Goal: Task Accomplishment & Management: Manage account settings

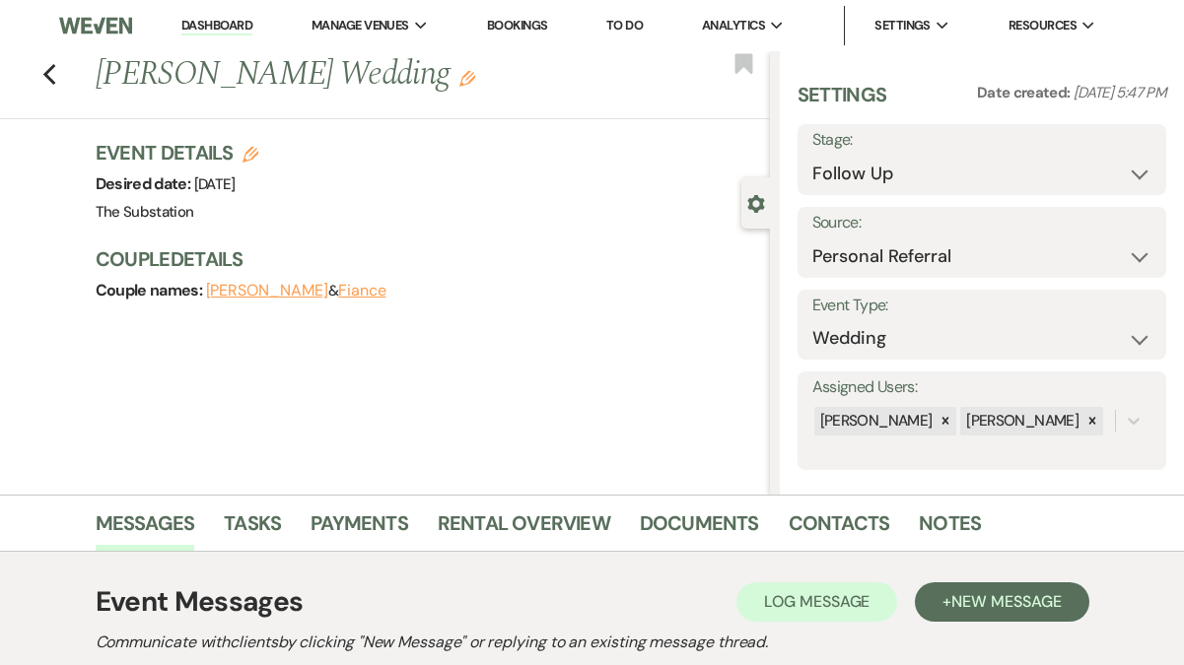
select select "9"
select select "12"
click at [212, 18] on link "Dashboard" at bounding box center [216, 26] width 71 height 19
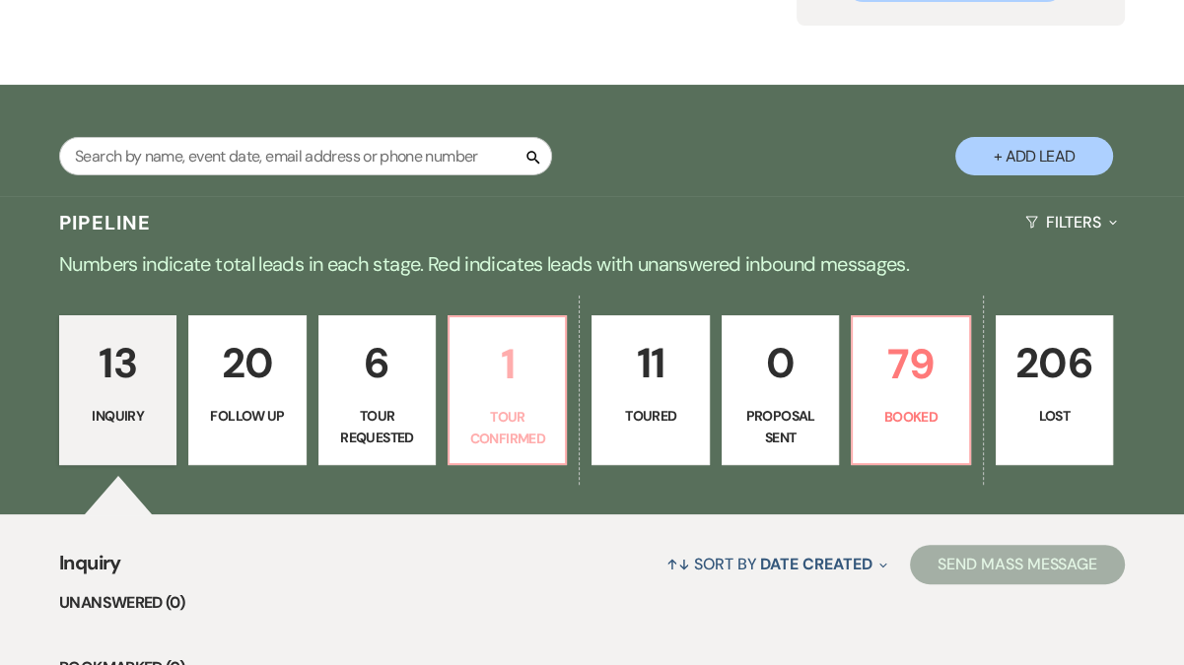
click at [517, 407] on p "Tour Confirmed" at bounding box center [507, 428] width 92 height 44
select select "4"
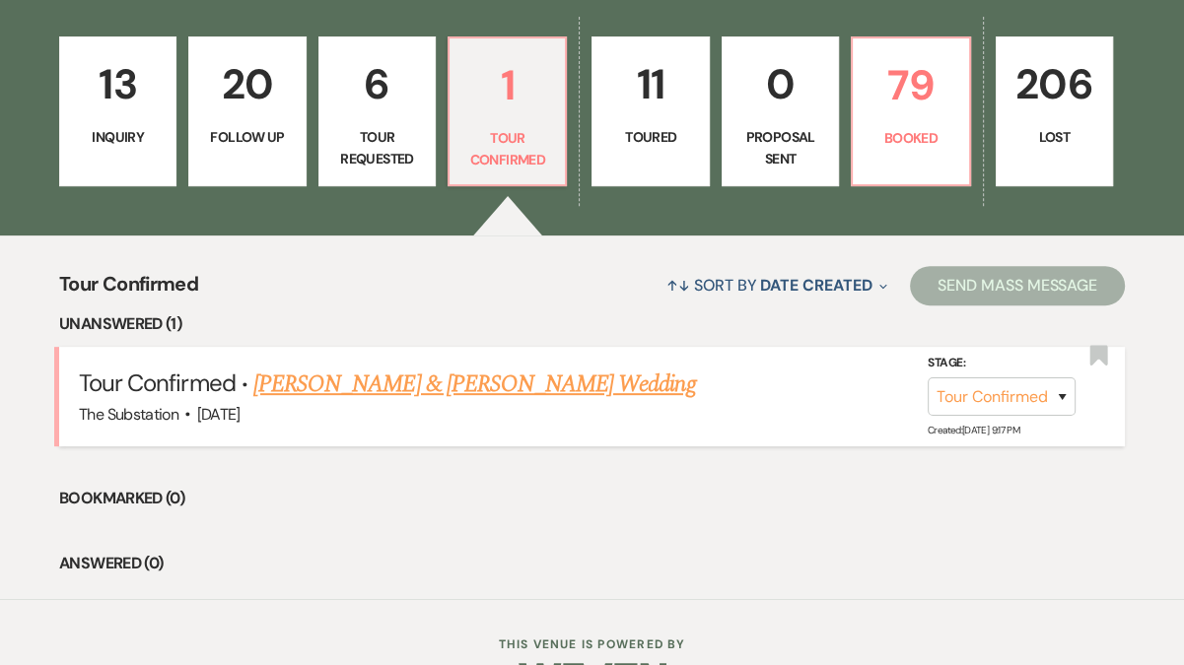
click at [455, 382] on link "Jason Magee & Kelly Wulff's Wedding" at bounding box center [474, 384] width 442 height 35
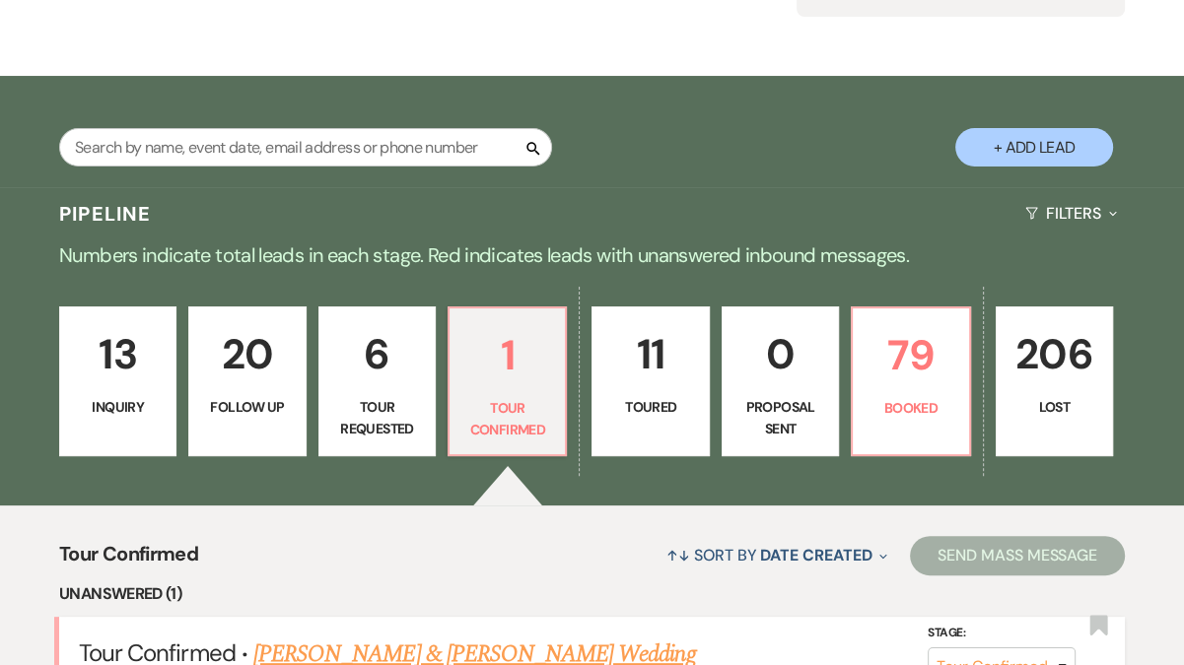
select select "4"
select select "5"
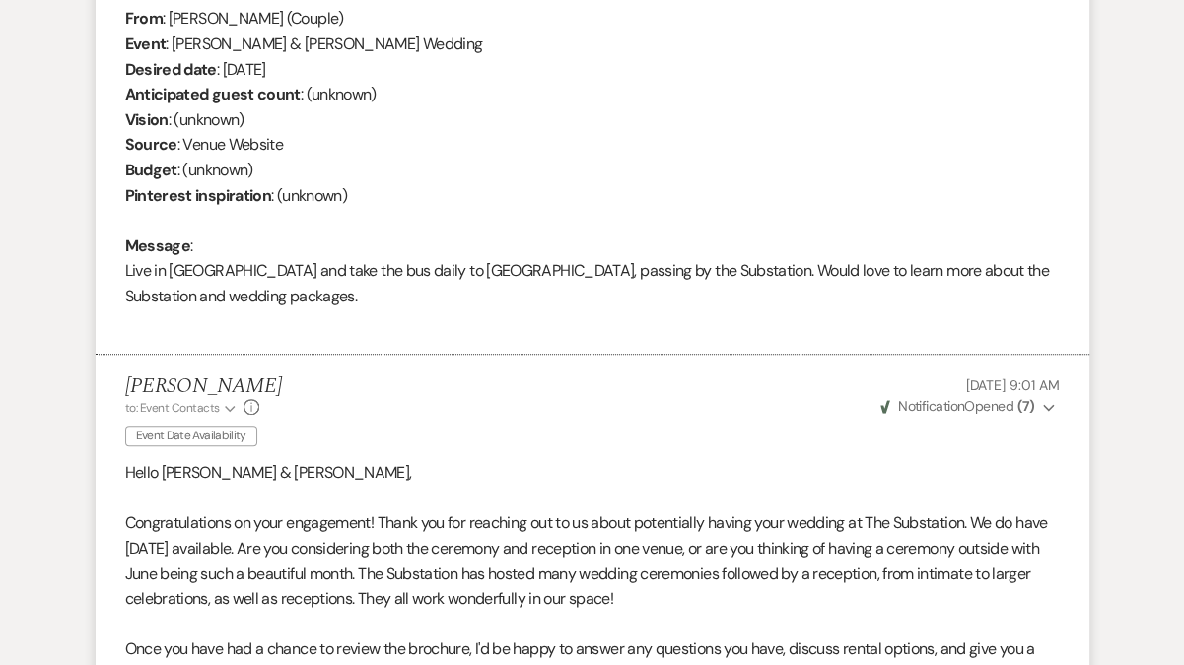
scroll to position [431, 0]
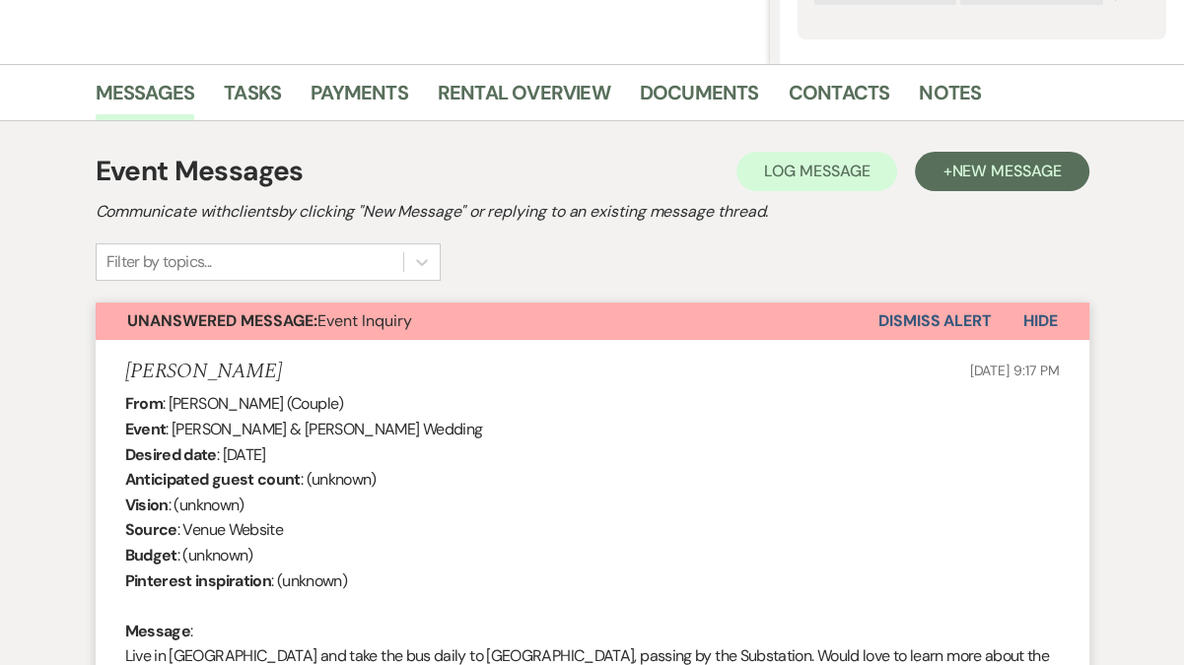
click at [941, 320] on button "Dismiss Alert" at bounding box center [934, 321] width 113 height 37
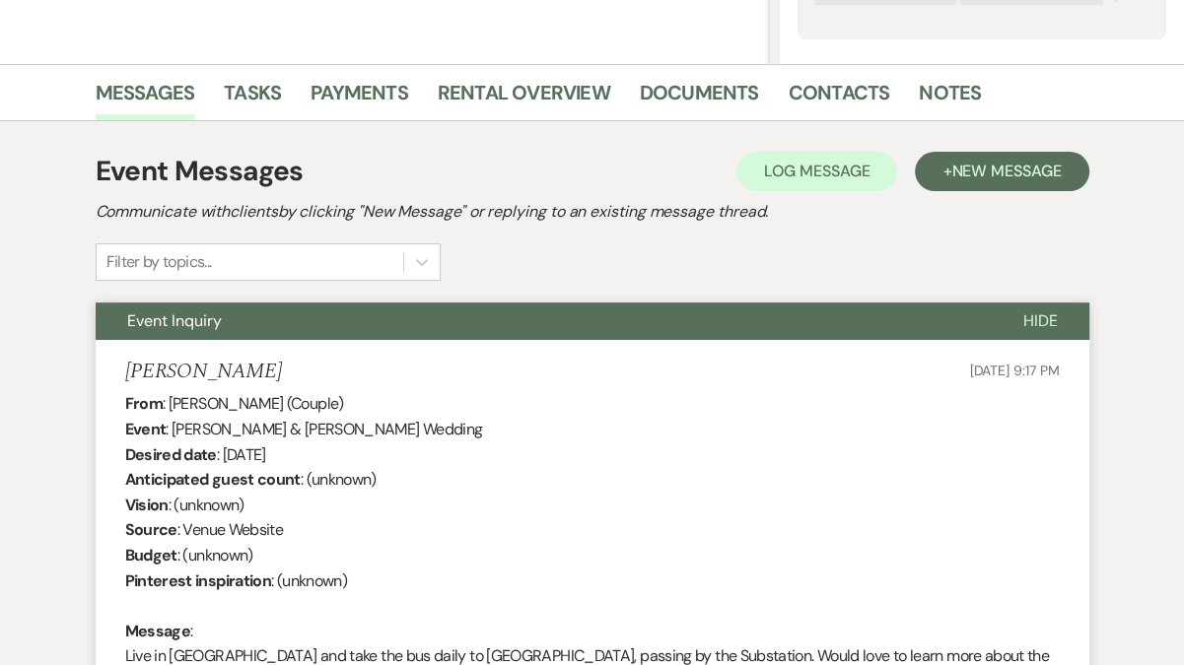
scroll to position [0, 0]
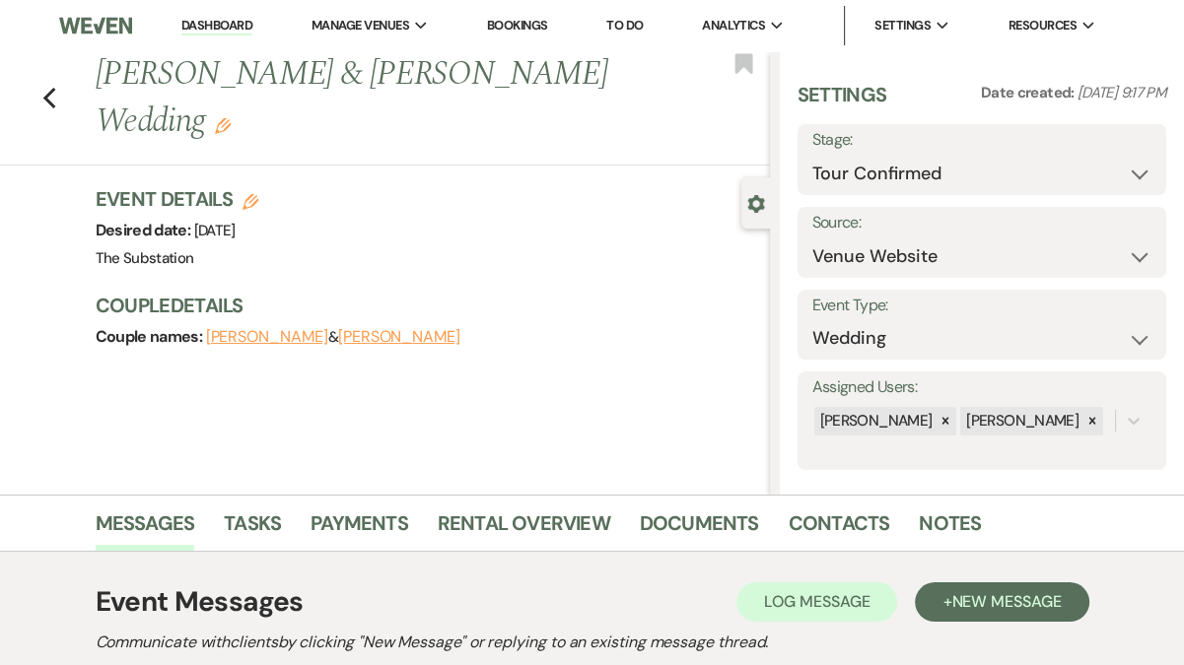
click at [211, 19] on link "Dashboard" at bounding box center [216, 26] width 71 height 19
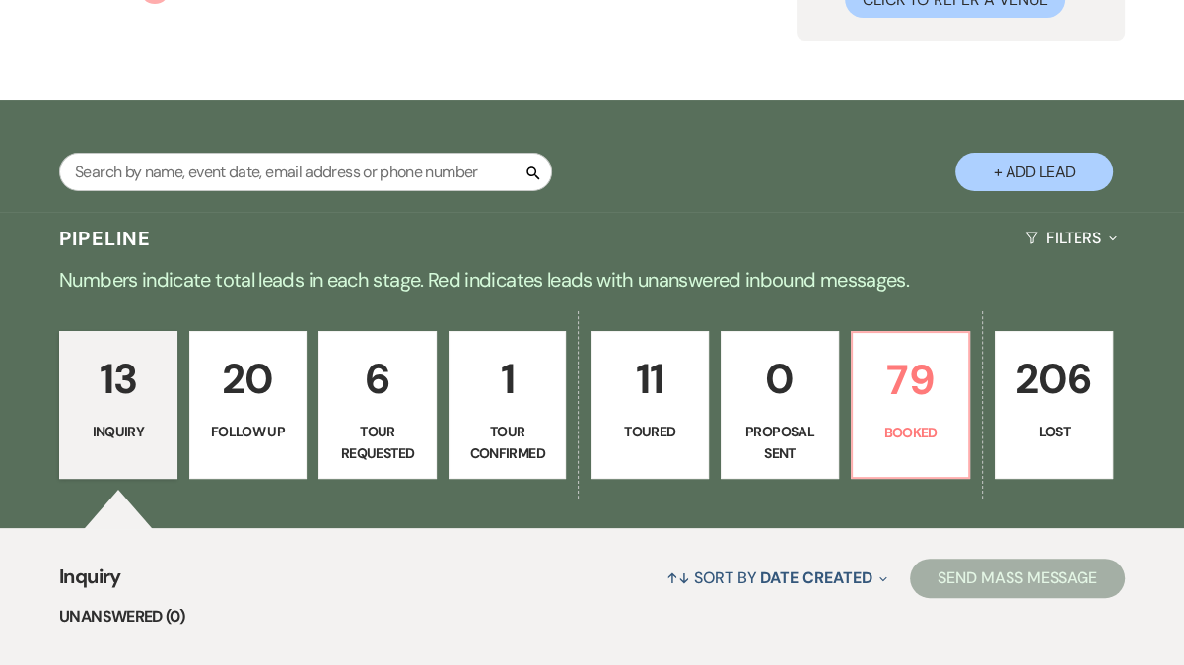
scroll to position [225, 0]
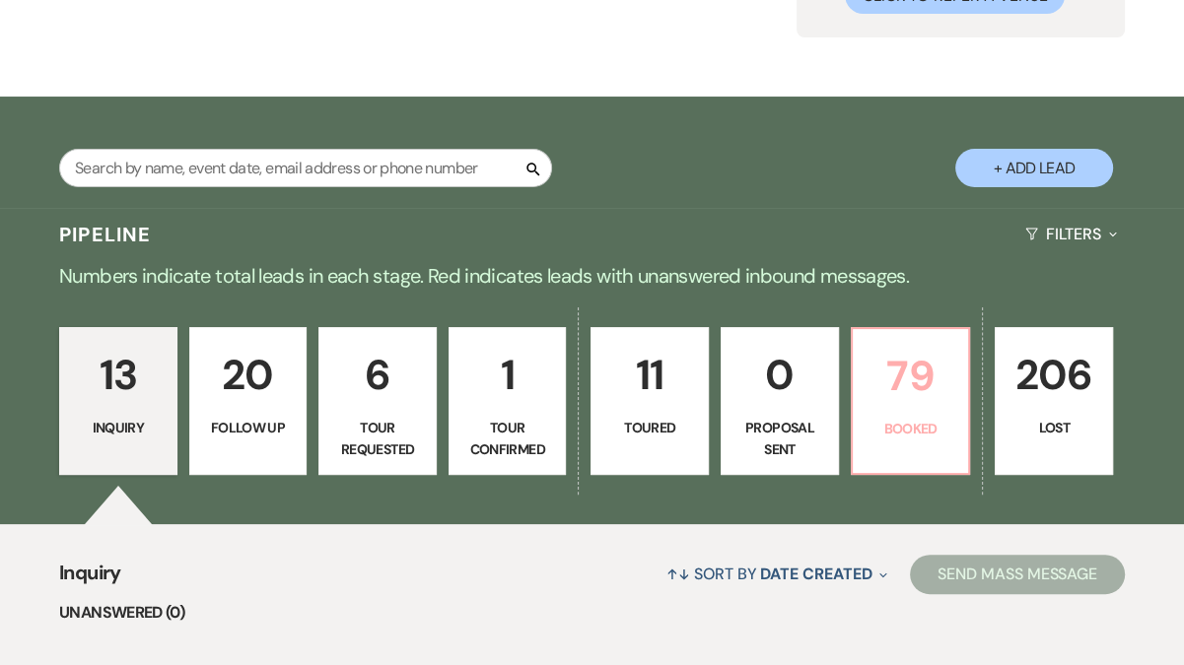
click at [911, 386] on p "79" at bounding box center [910, 376] width 93 height 66
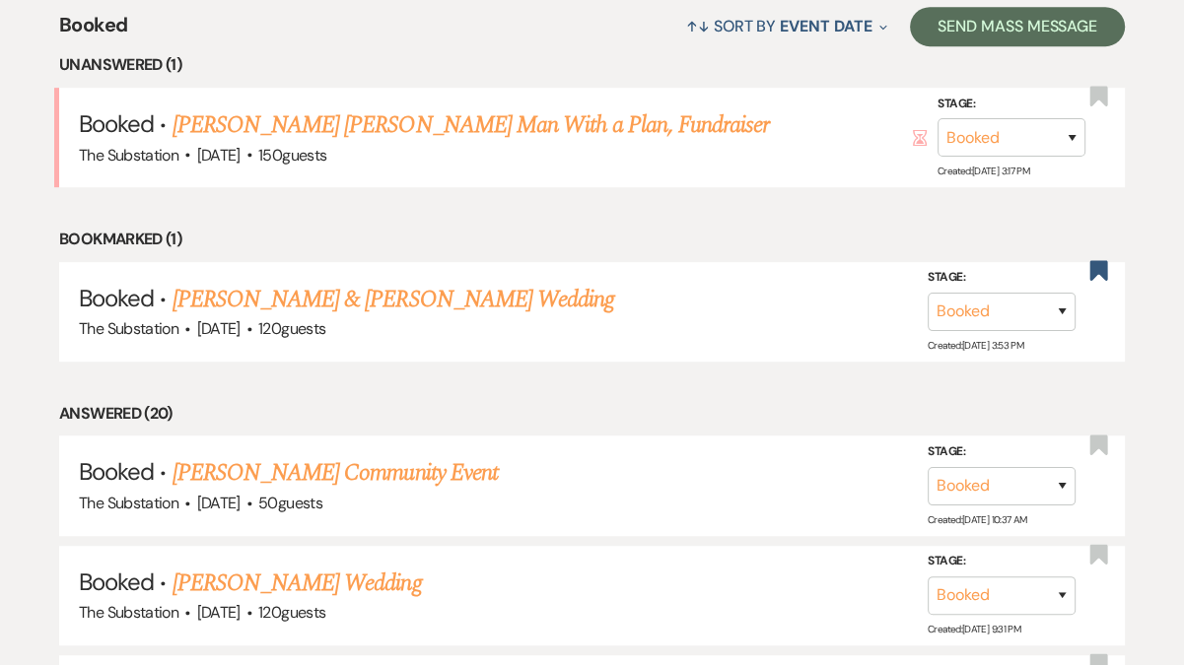
scroll to position [778, 0]
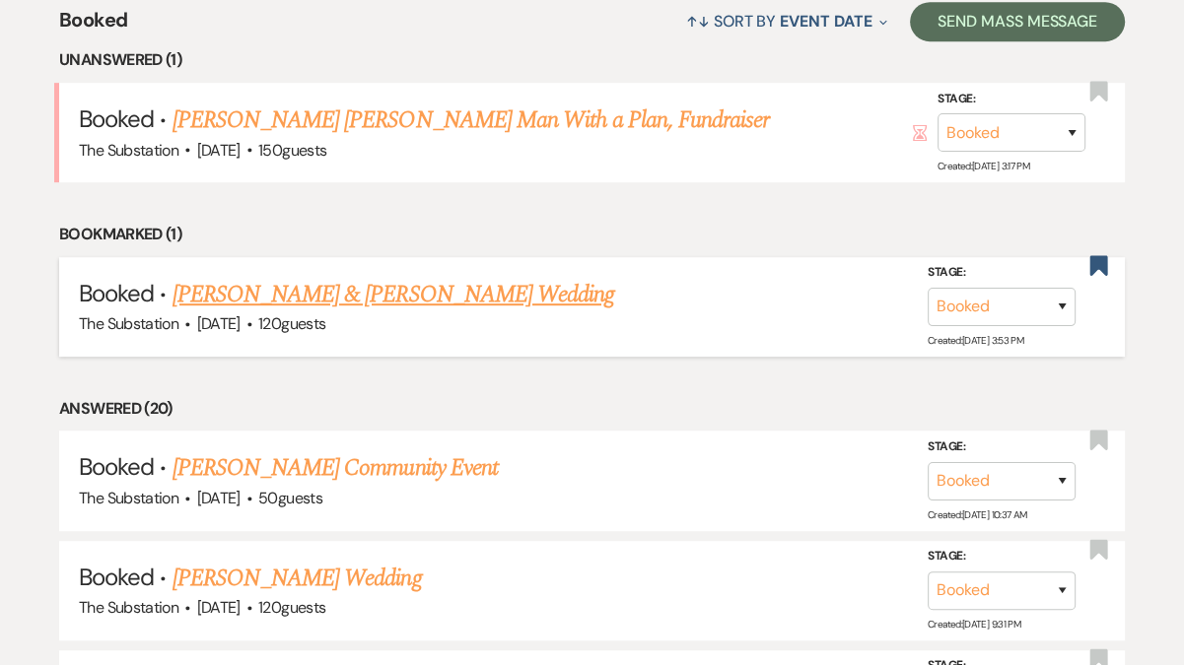
click at [397, 296] on link "[PERSON_NAME] & [PERSON_NAME] Wedding" at bounding box center [393, 294] width 442 height 35
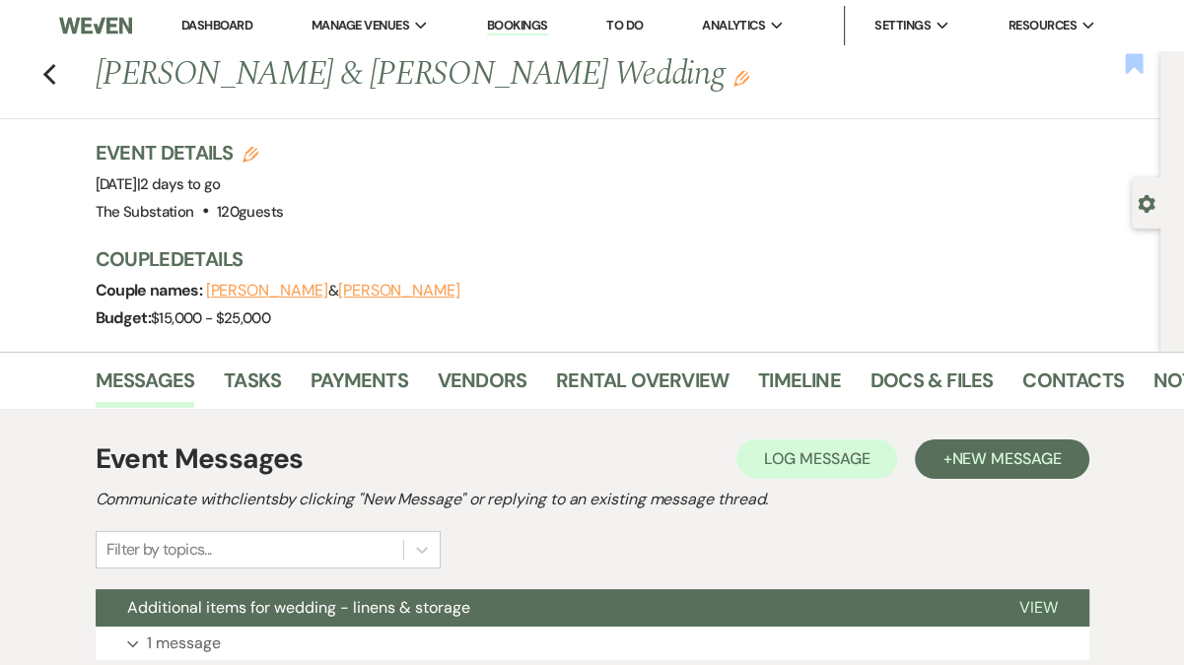
click at [1133, 66] on use "button" at bounding box center [1134, 63] width 18 height 20
click at [221, 29] on link "Dashboard" at bounding box center [216, 25] width 71 height 17
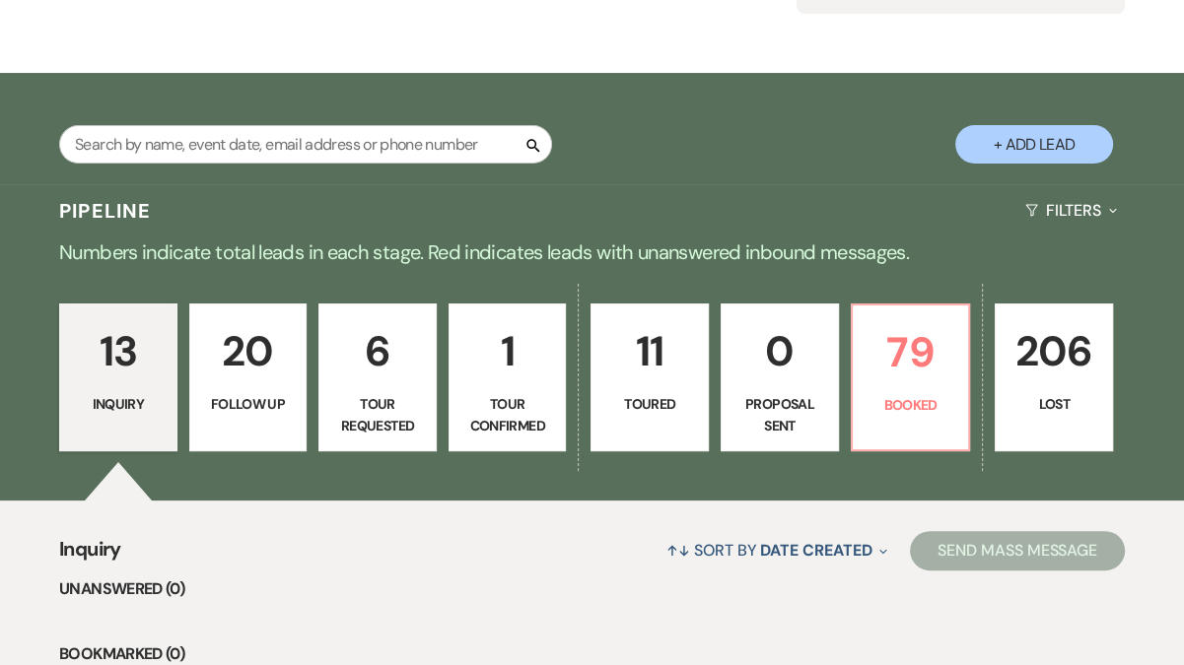
scroll to position [258, 0]
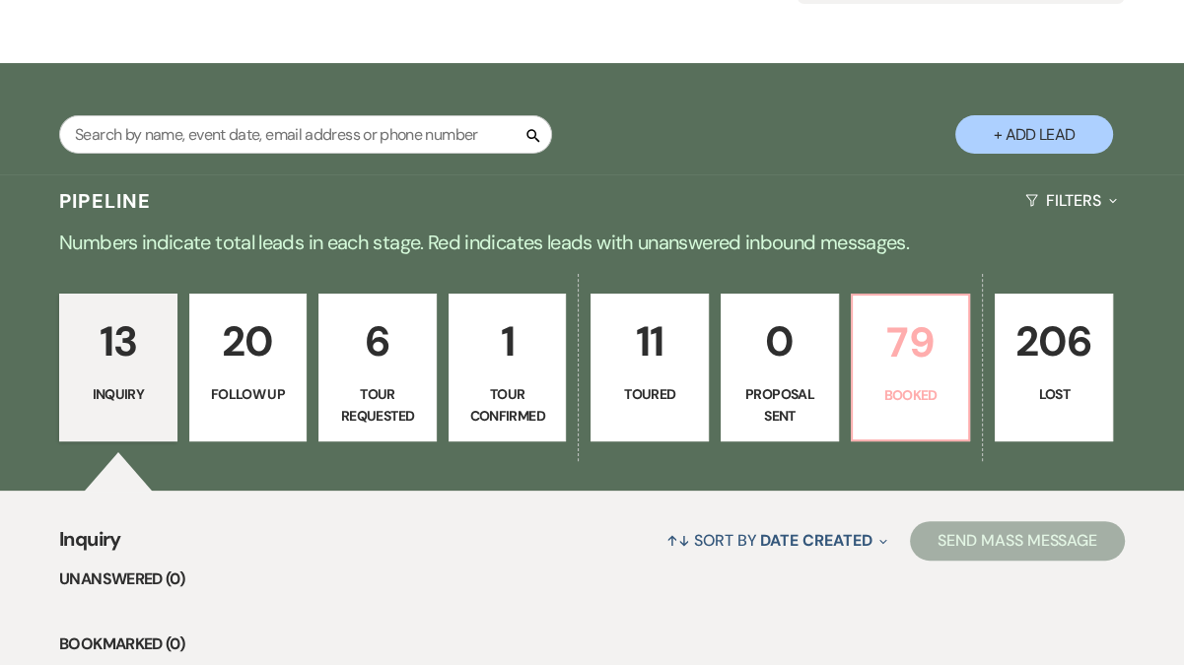
click at [894, 336] on p "79" at bounding box center [910, 342] width 93 height 66
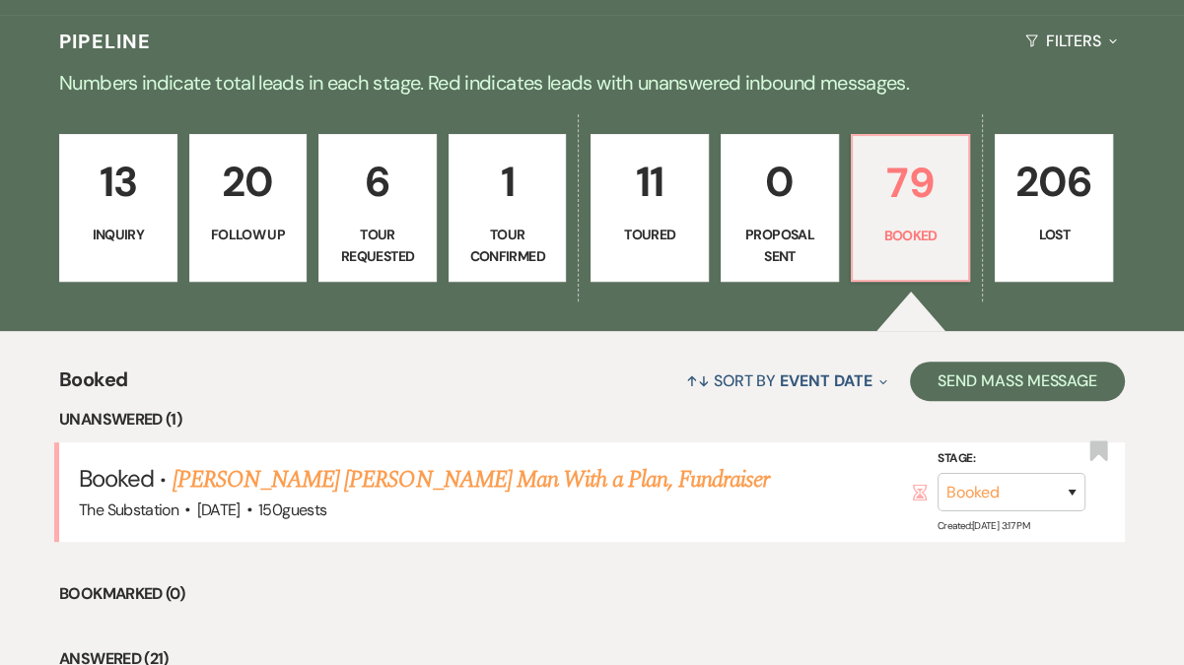
scroll to position [516, 0]
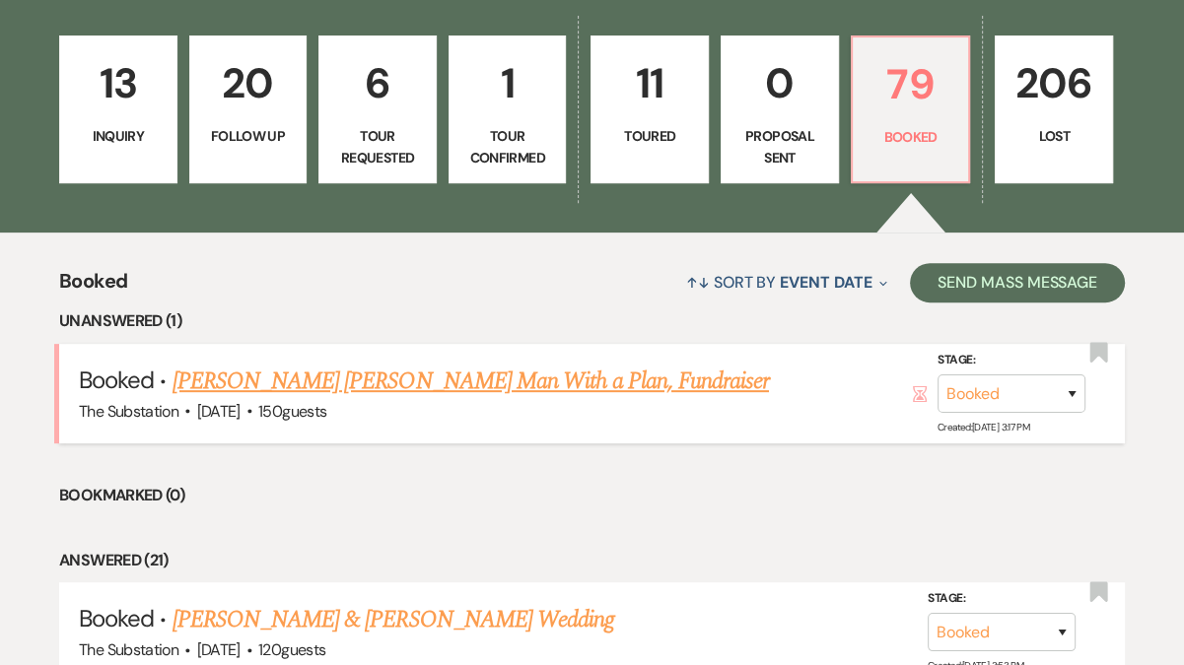
click at [413, 377] on link "[PERSON_NAME] [PERSON_NAME] Man With a Plan, Fundraiser" at bounding box center [470, 381] width 596 height 35
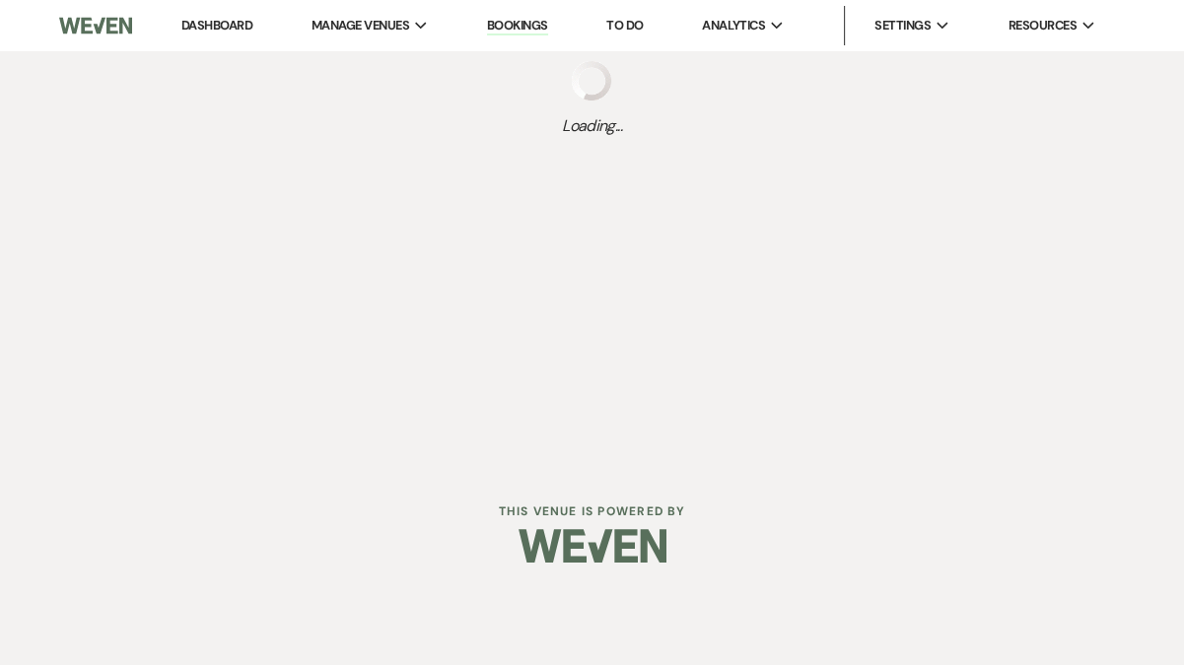
select select "5"
select select "20"
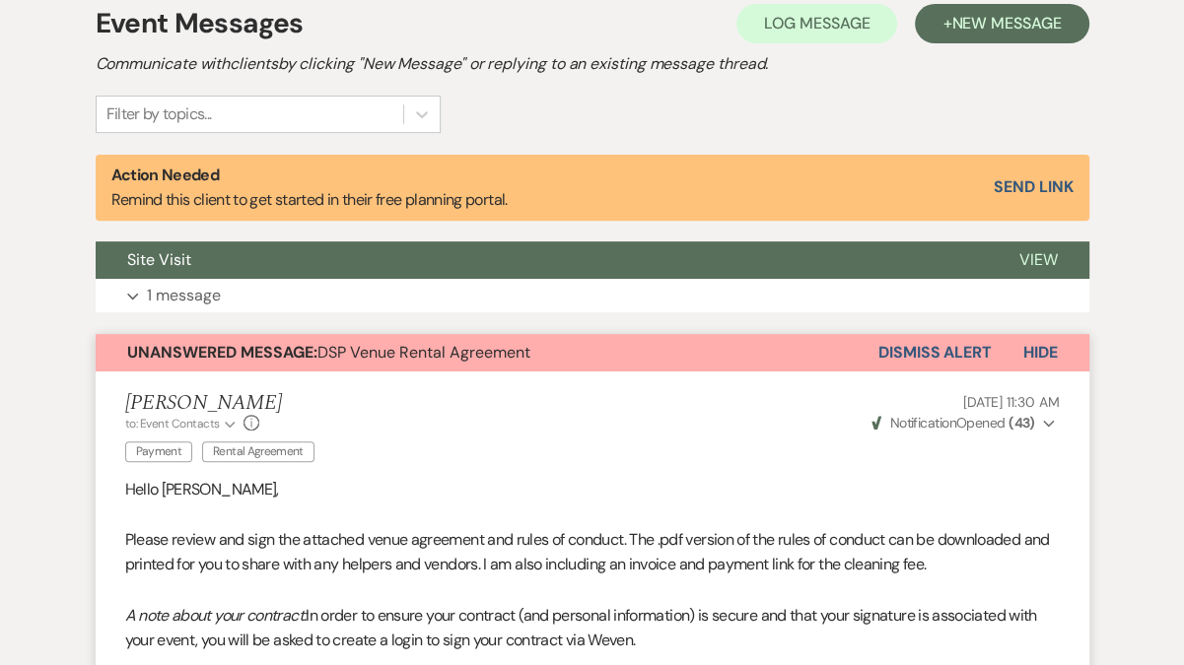
scroll to position [615, 0]
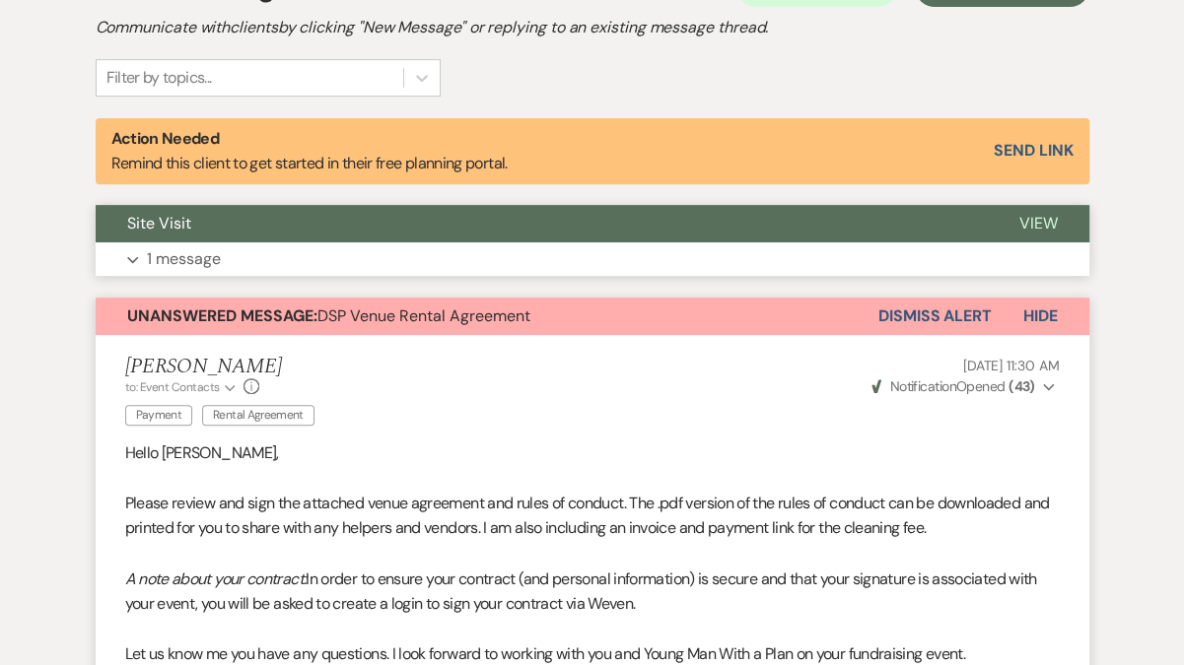
click at [413, 257] on button "Expand 1 message" at bounding box center [592, 259] width 993 height 34
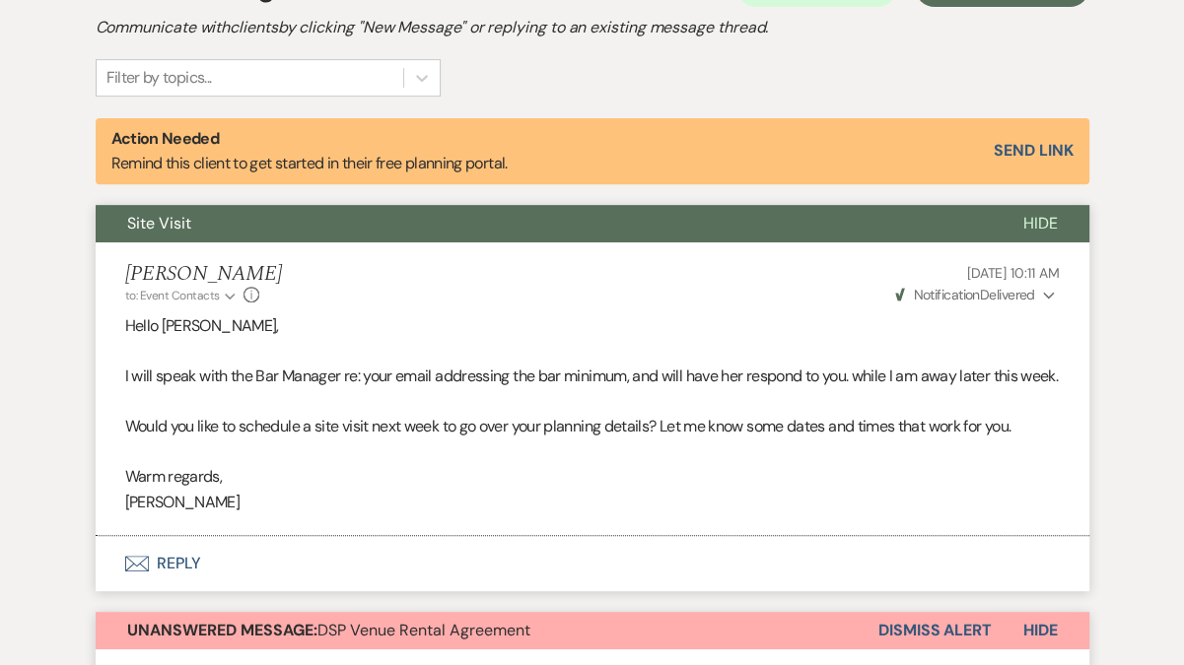
click at [461, 440] on p "Would you like to schedule a site visit next week to go over your planning deta…" at bounding box center [592, 427] width 934 height 26
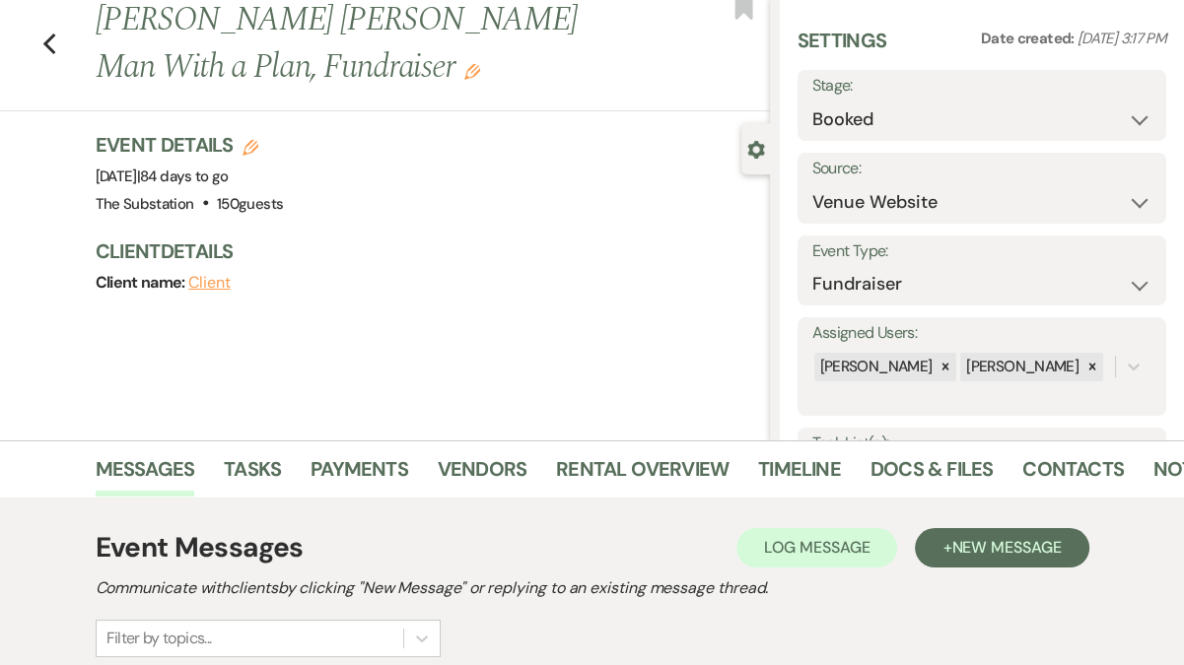
scroll to position [0, 0]
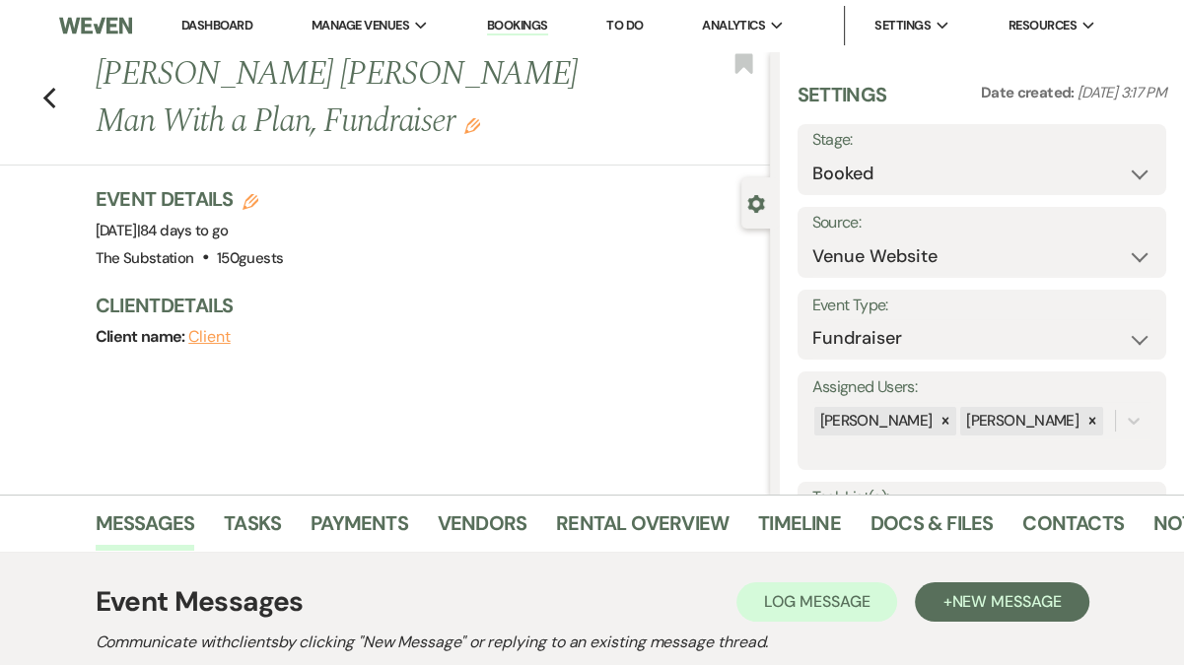
click at [219, 22] on link "Dashboard" at bounding box center [216, 25] width 71 height 17
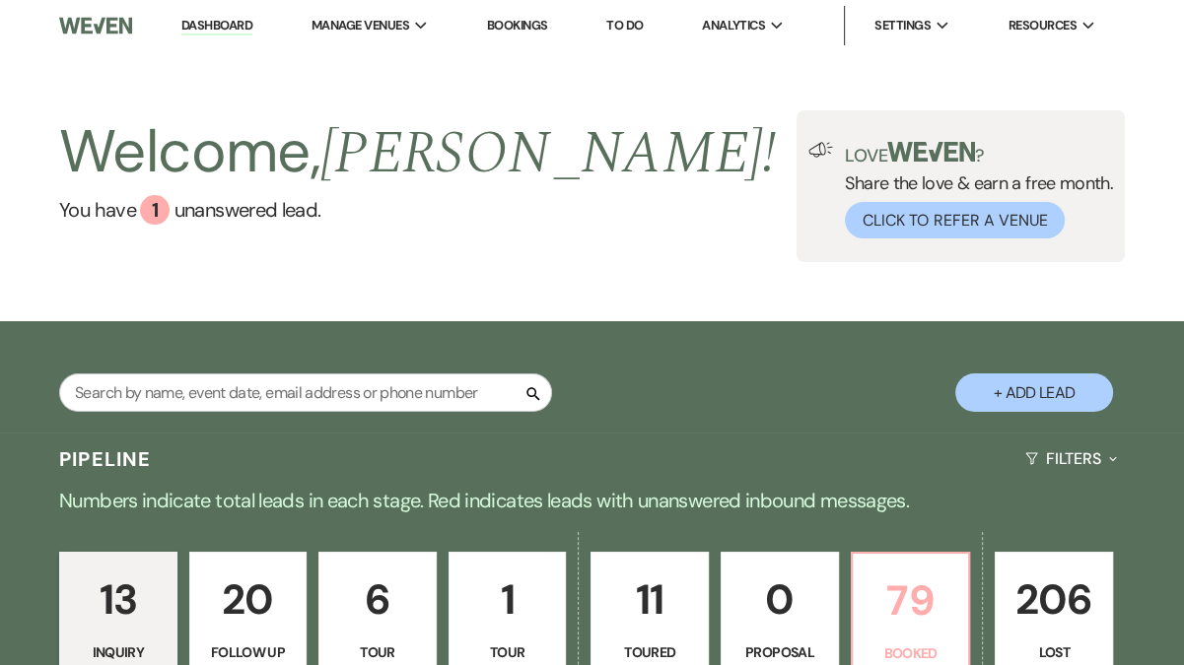
click at [919, 607] on p "79" at bounding box center [910, 601] width 93 height 66
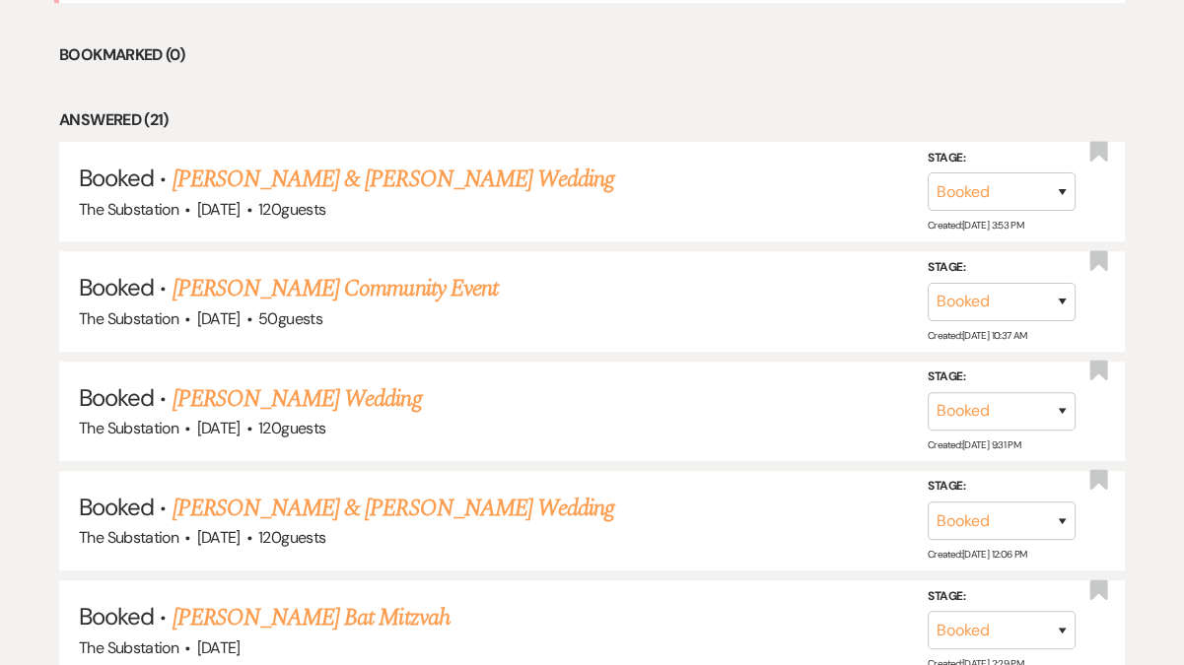
scroll to position [980, 0]
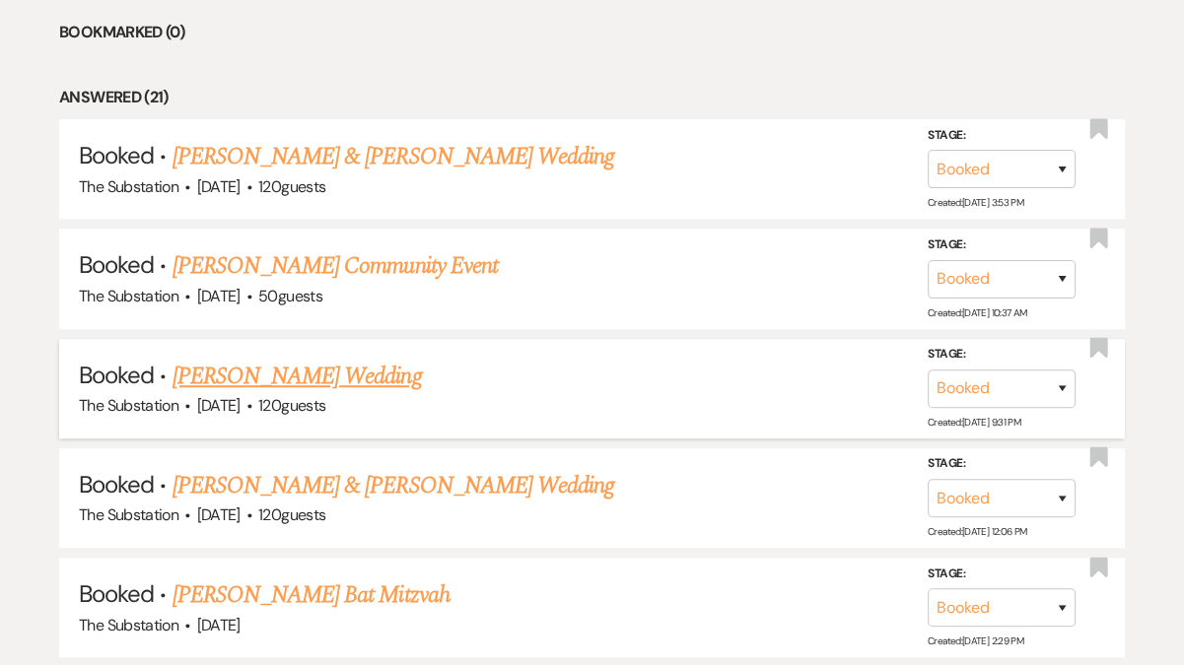
click at [271, 368] on link "[PERSON_NAME] Wedding" at bounding box center [296, 376] width 249 height 35
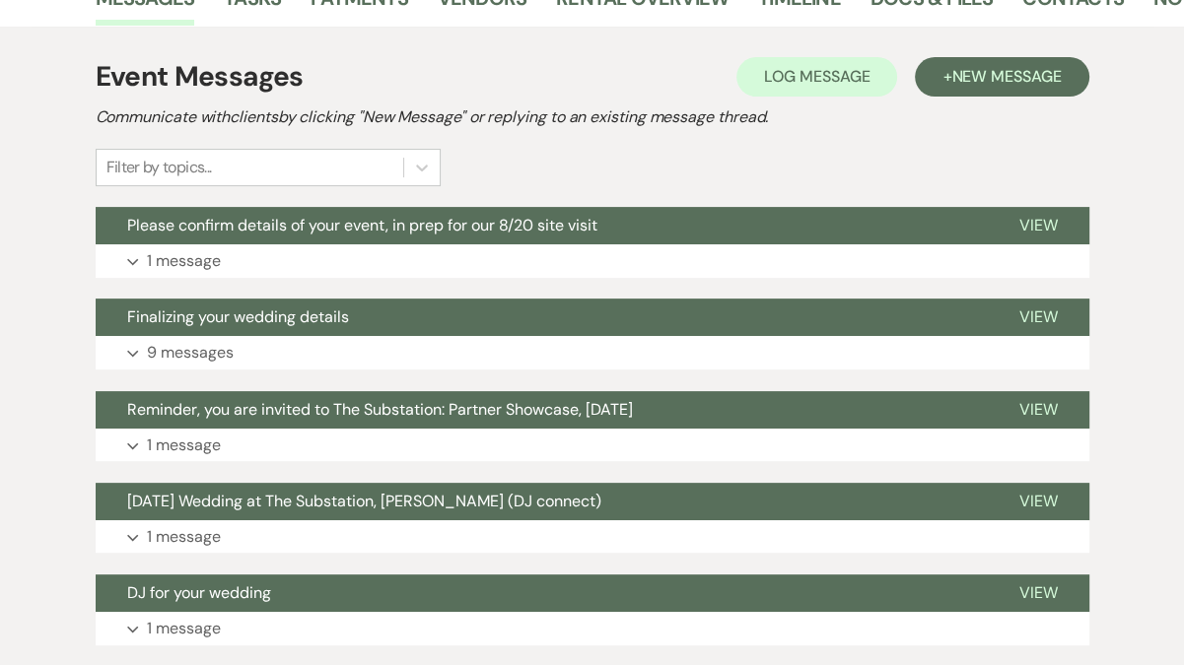
scroll to position [358, 0]
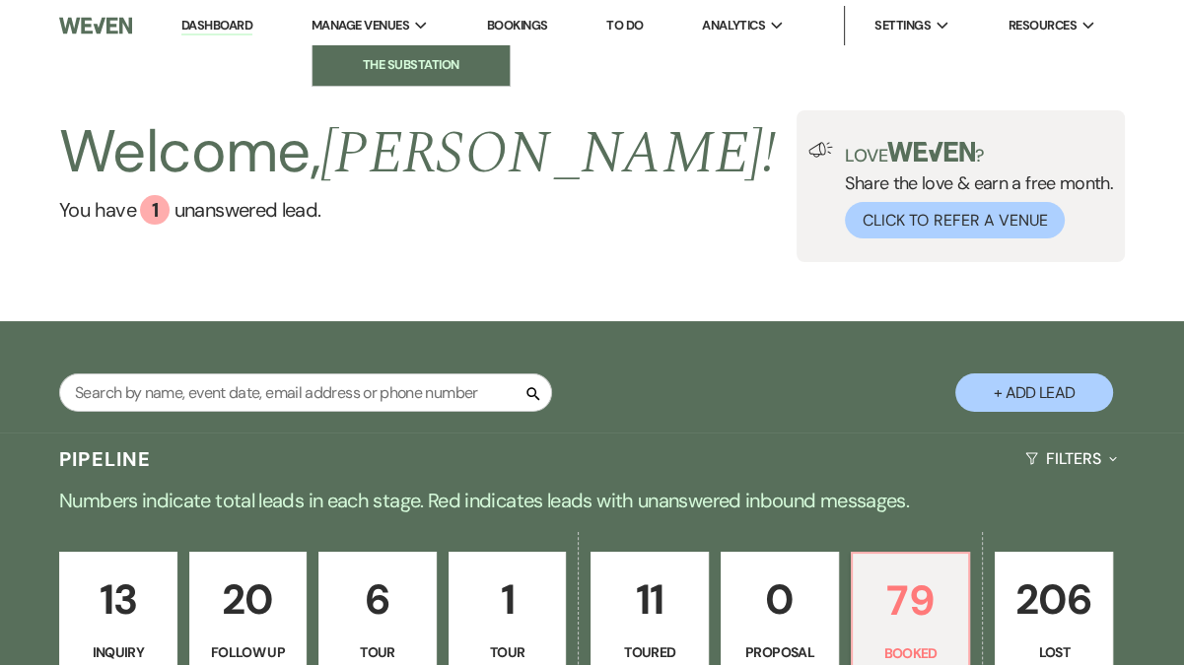
click at [420, 65] on li "The Substation" at bounding box center [410, 65] width 177 height 20
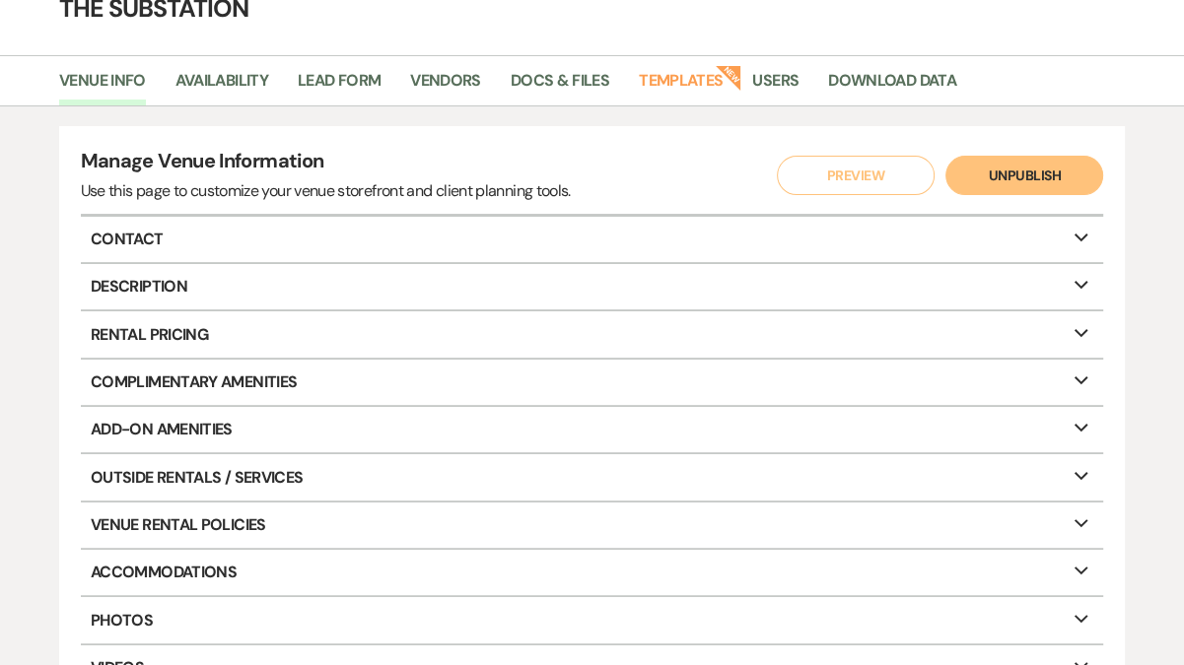
scroll to position [110, 0]
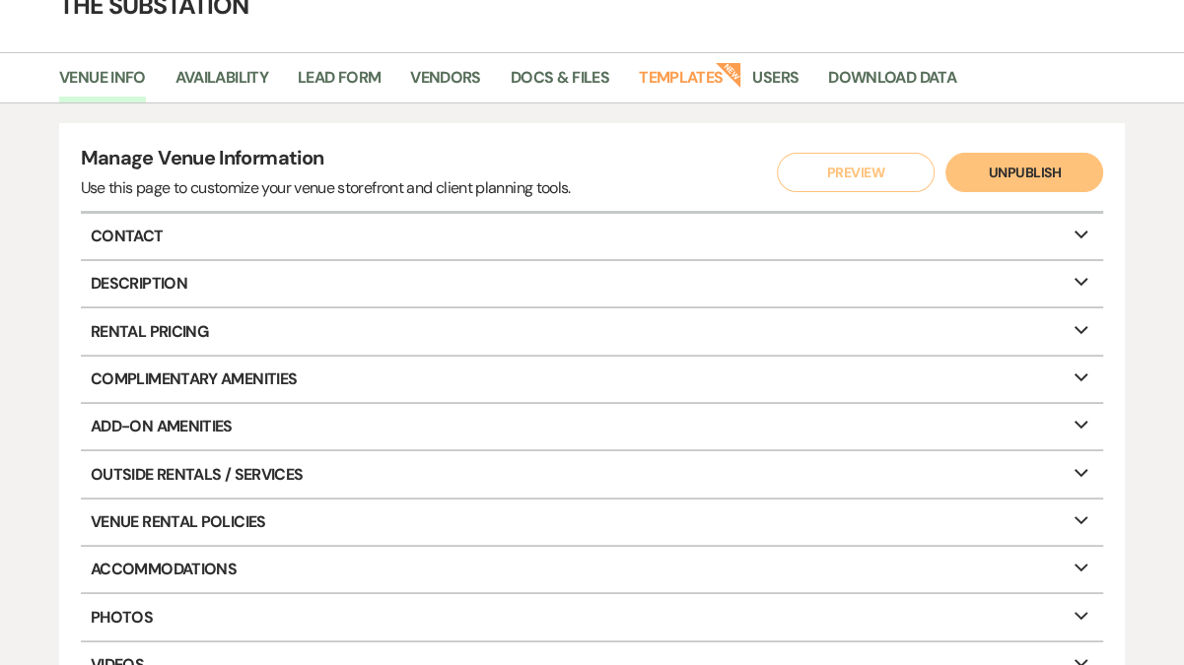
click at [252, 276] on p "Description Expand" at bounding box center [592, 283] width 1023 height 45
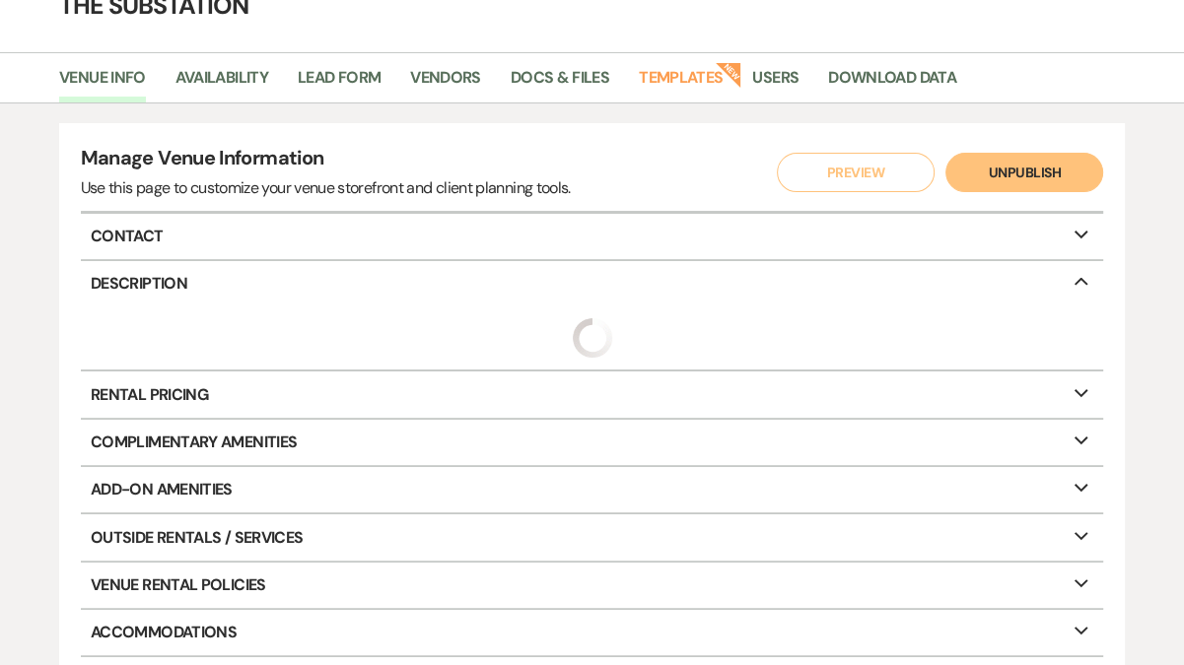
select select "26"
select select "6"
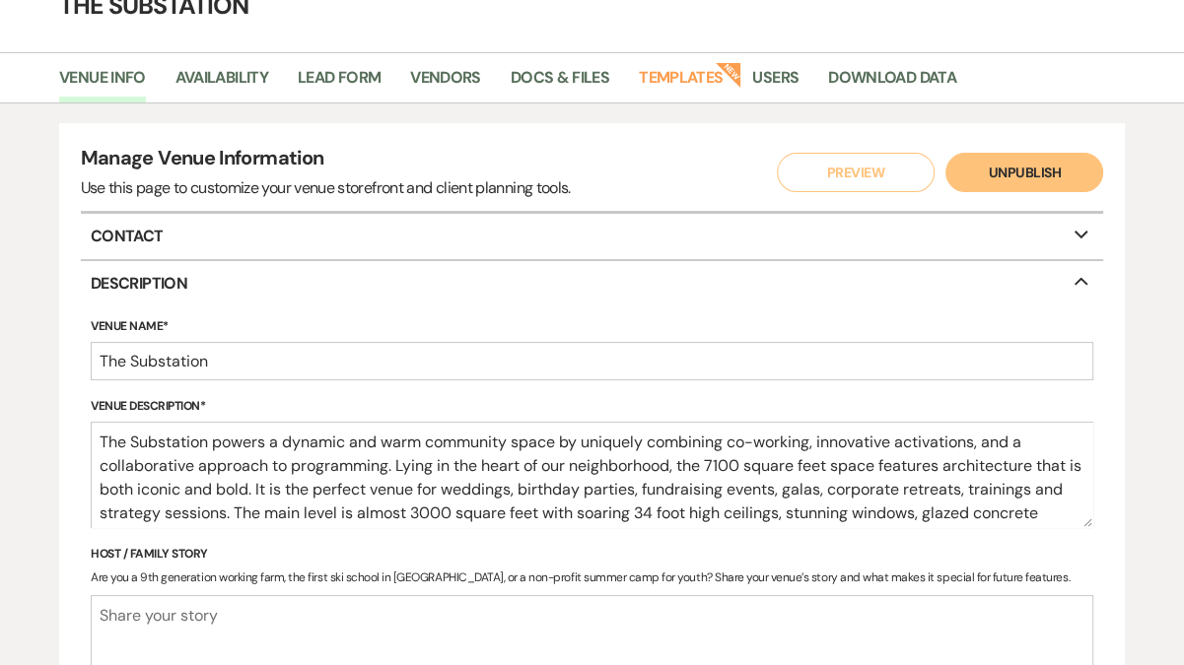
select select "2"
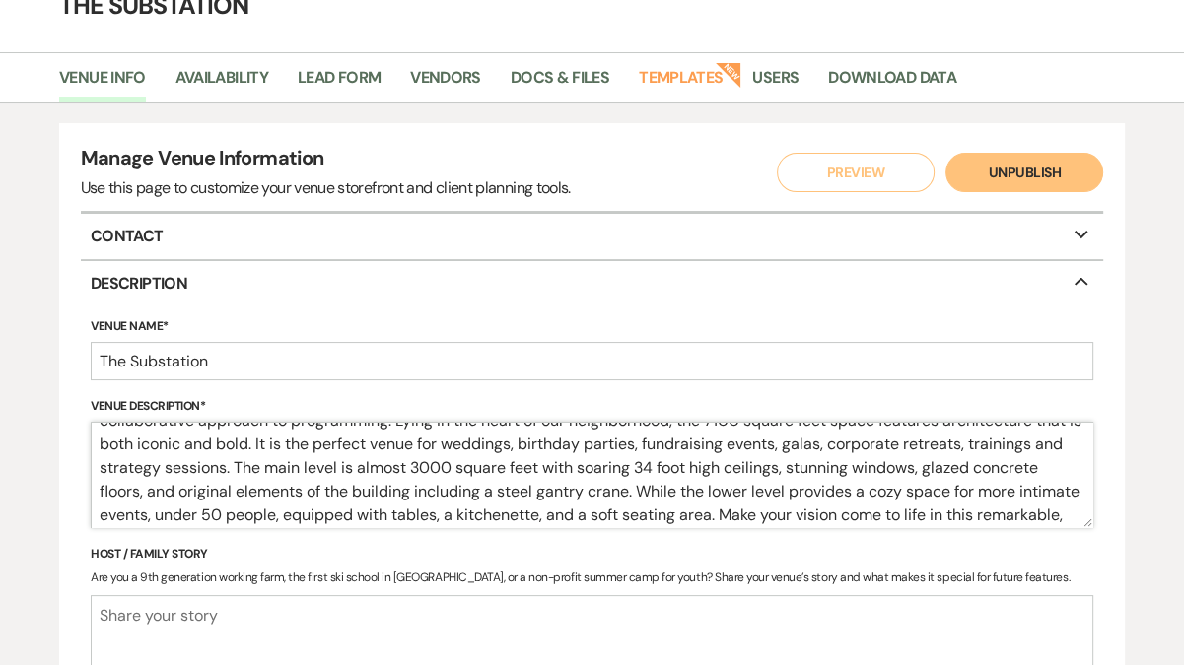
scroll to position [76, 0]
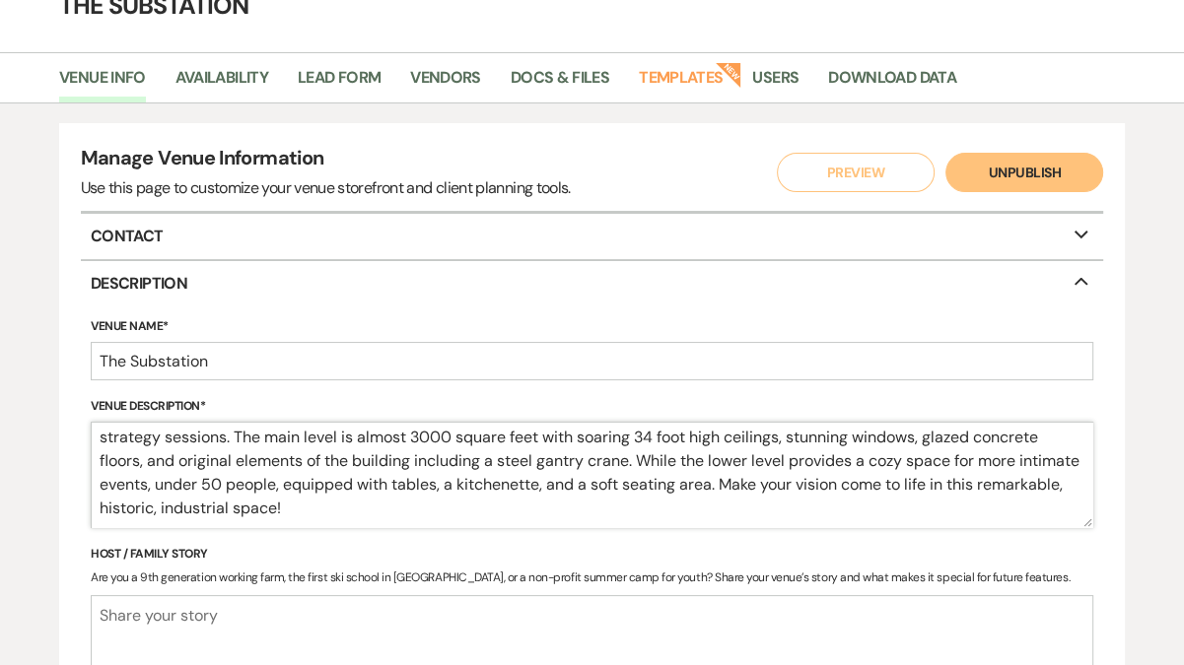
drag, startPoint x: 98, startPoint y: 441, endPoint x: 152, endPoint y: 535, distance: 109.0
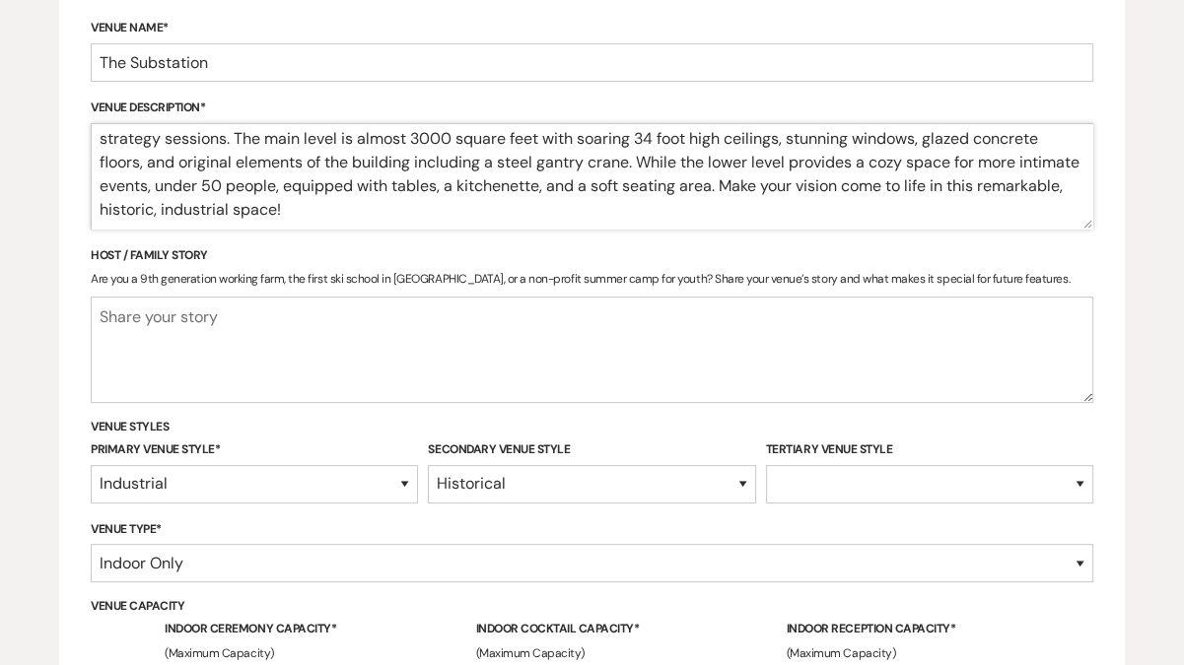
scroll to position [453, 0]
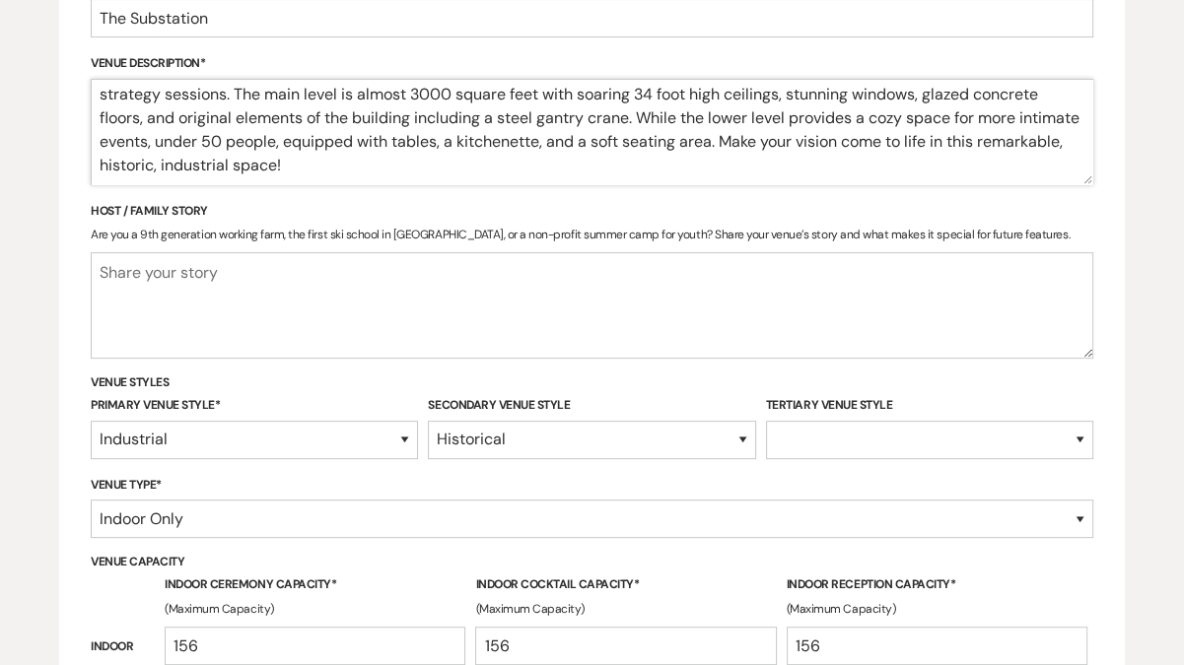
click at [382, 176] on textarea "The Substation powers a dynamic and warm community space by uniquely combining …" at bounding box center [592, 132] width 1002 height 106
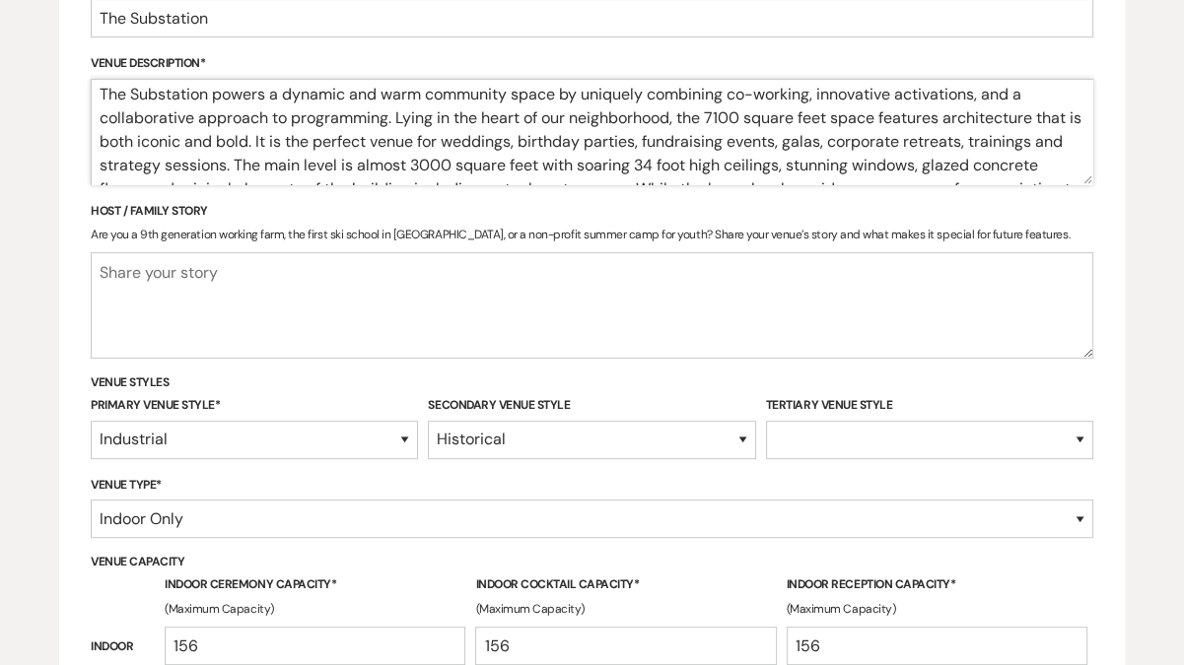
scroll to position [0, 0]
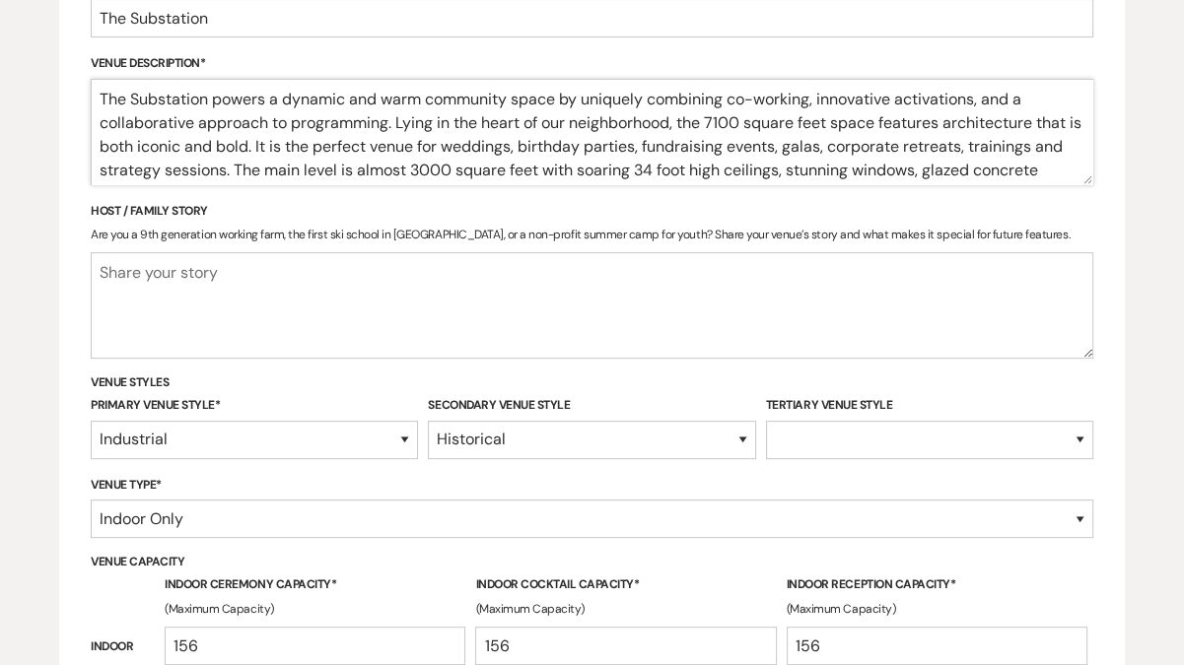
drag, startPoint x: 384, startPoint y: 169, endPoint x: 156, endPoint y: 65, distance: 251.0
click at [156, 65] on div "Venue Description* The Substation powers a dynamic and warm community space by …" at bounding box center [592, 119] width 1002 height 132
